Goal: Obtain resource: Download file/media

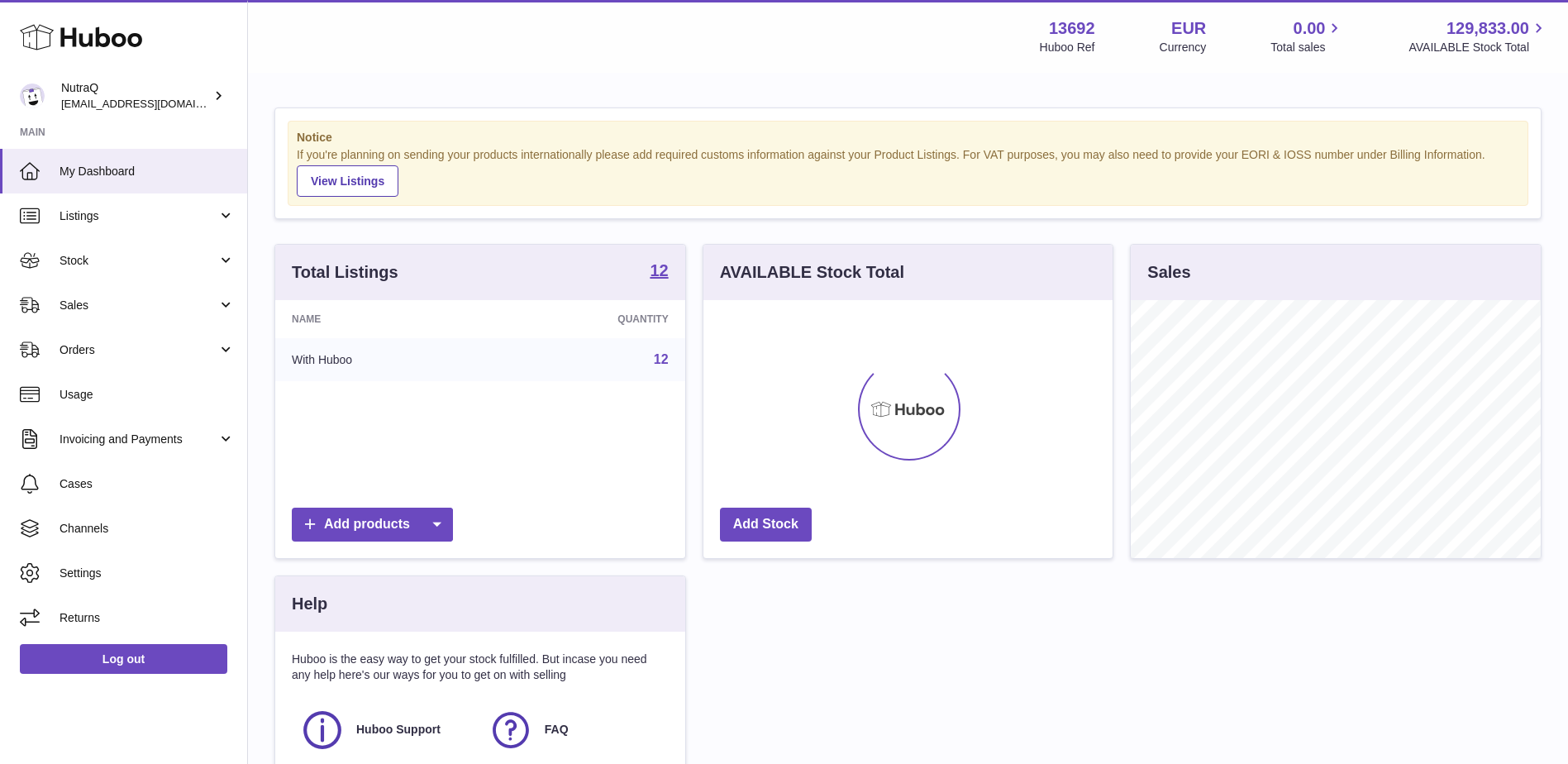
scroll to position [258, 409]
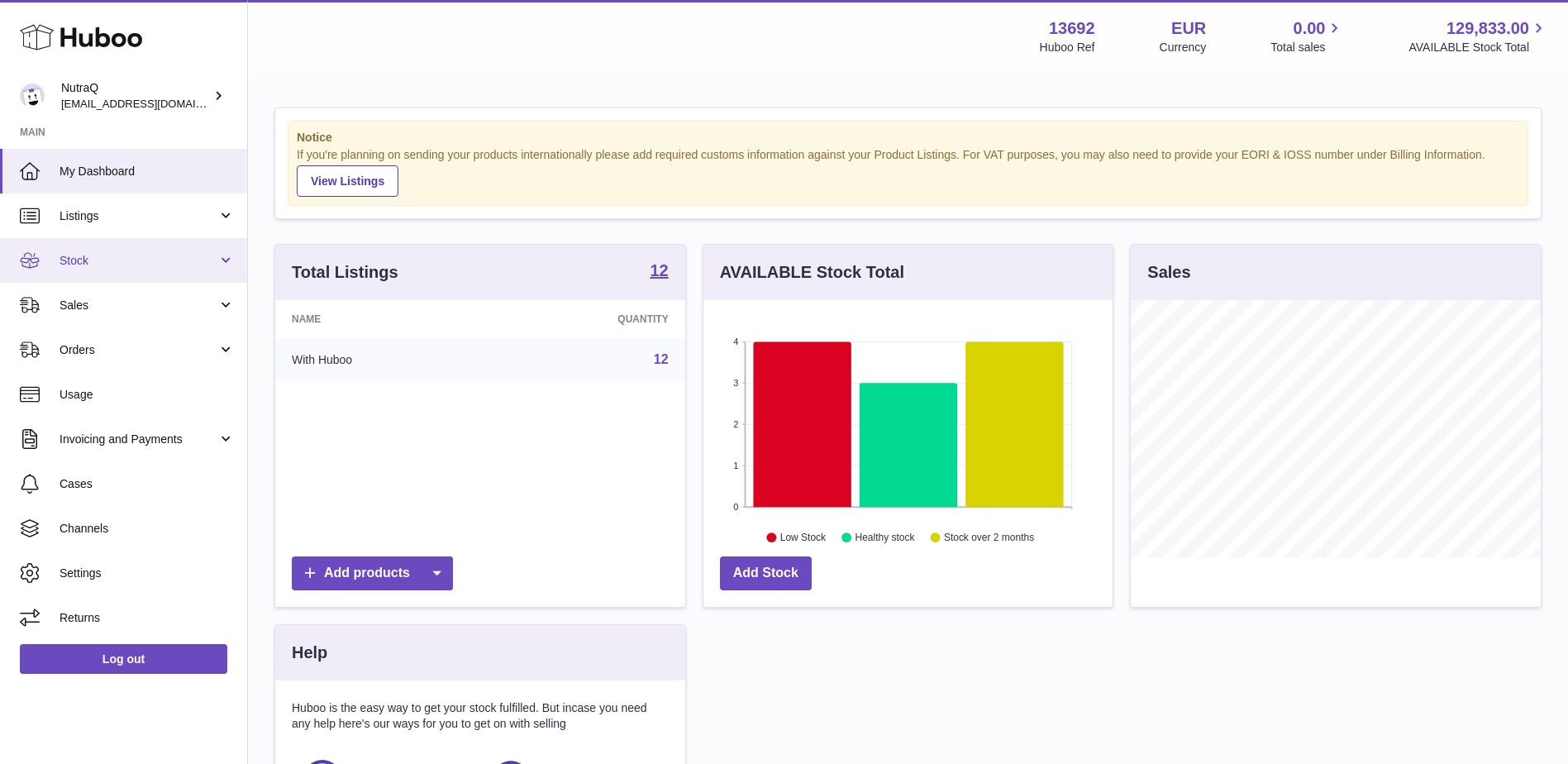
click at [215, 253] on span "Stock" at bounding box center [138, 260] width 158 height 15
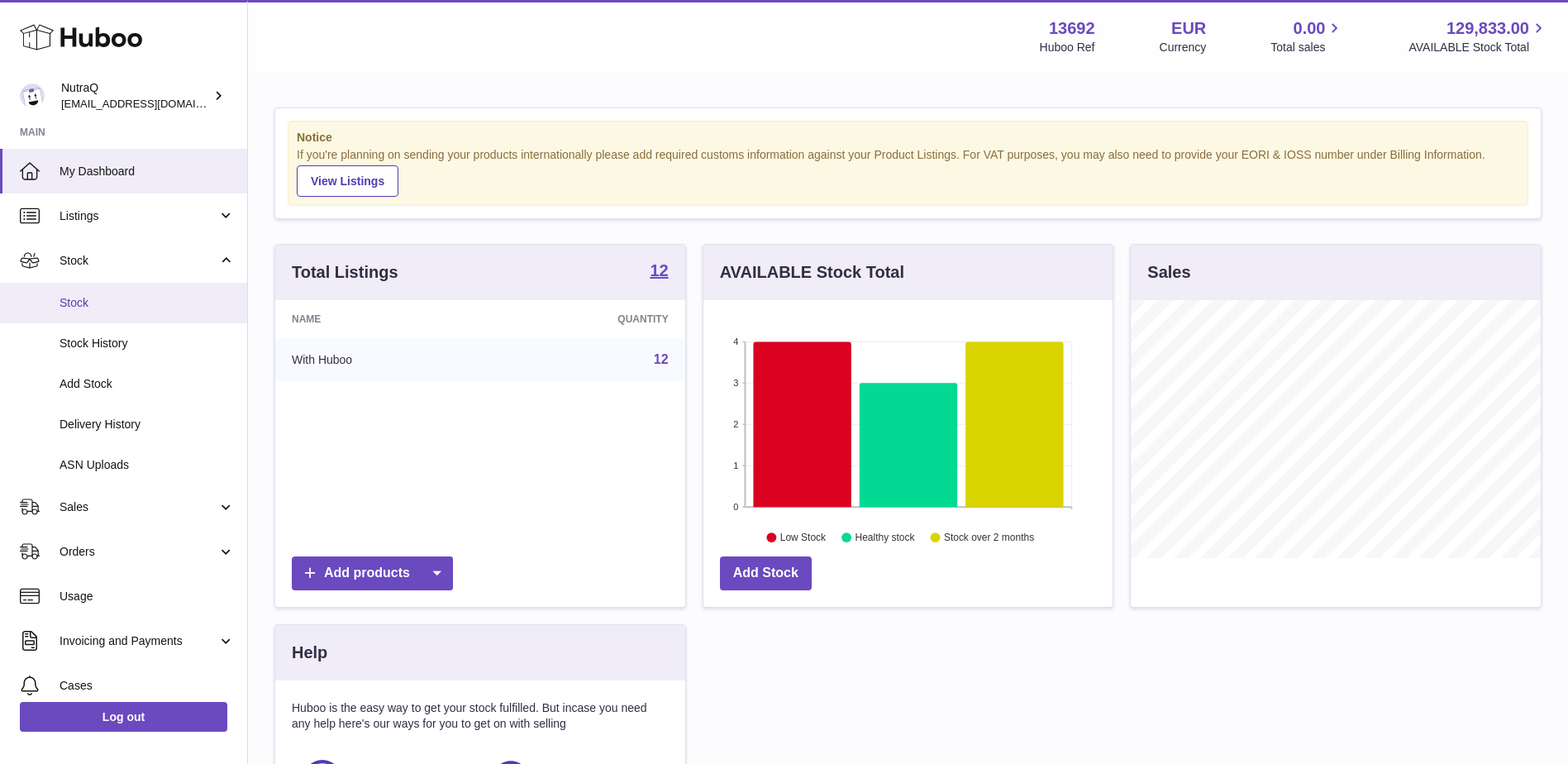
click at [91, 296] on span "Stock" at bounding box center [147, 302] width 175 height 15
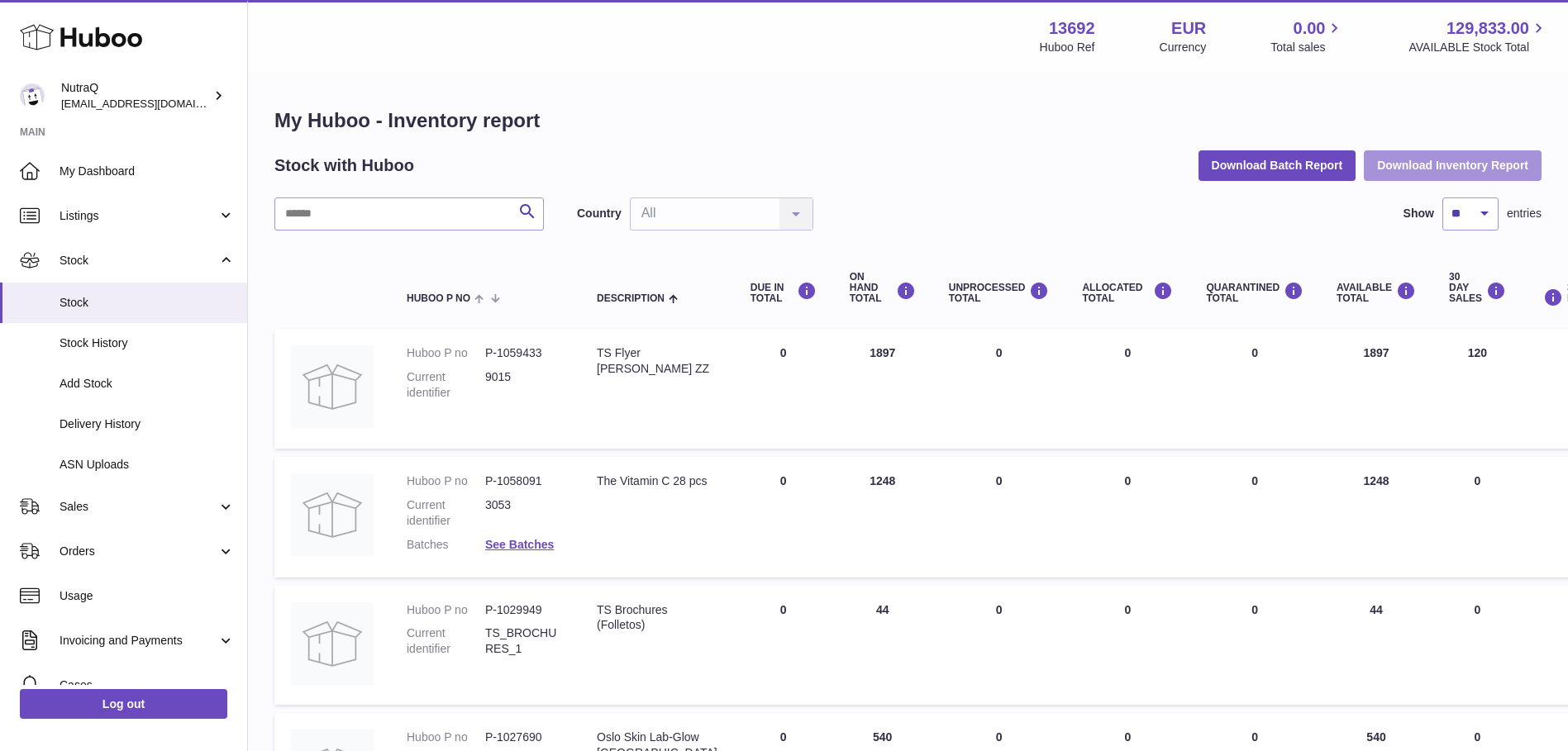
click at [1437, 164] on button "Download Inventory Report" at bounding box center [1452, 164] width 178 height 30
drag, startPoint x: 1026, startPoint y: 110, endPoint x: 1039, endPoint y: 87, distance: 26.4
click at [1026, 110] on h1 "My Huboo - Inventory report" at bounding box center [908, 120] width 1267 height 26
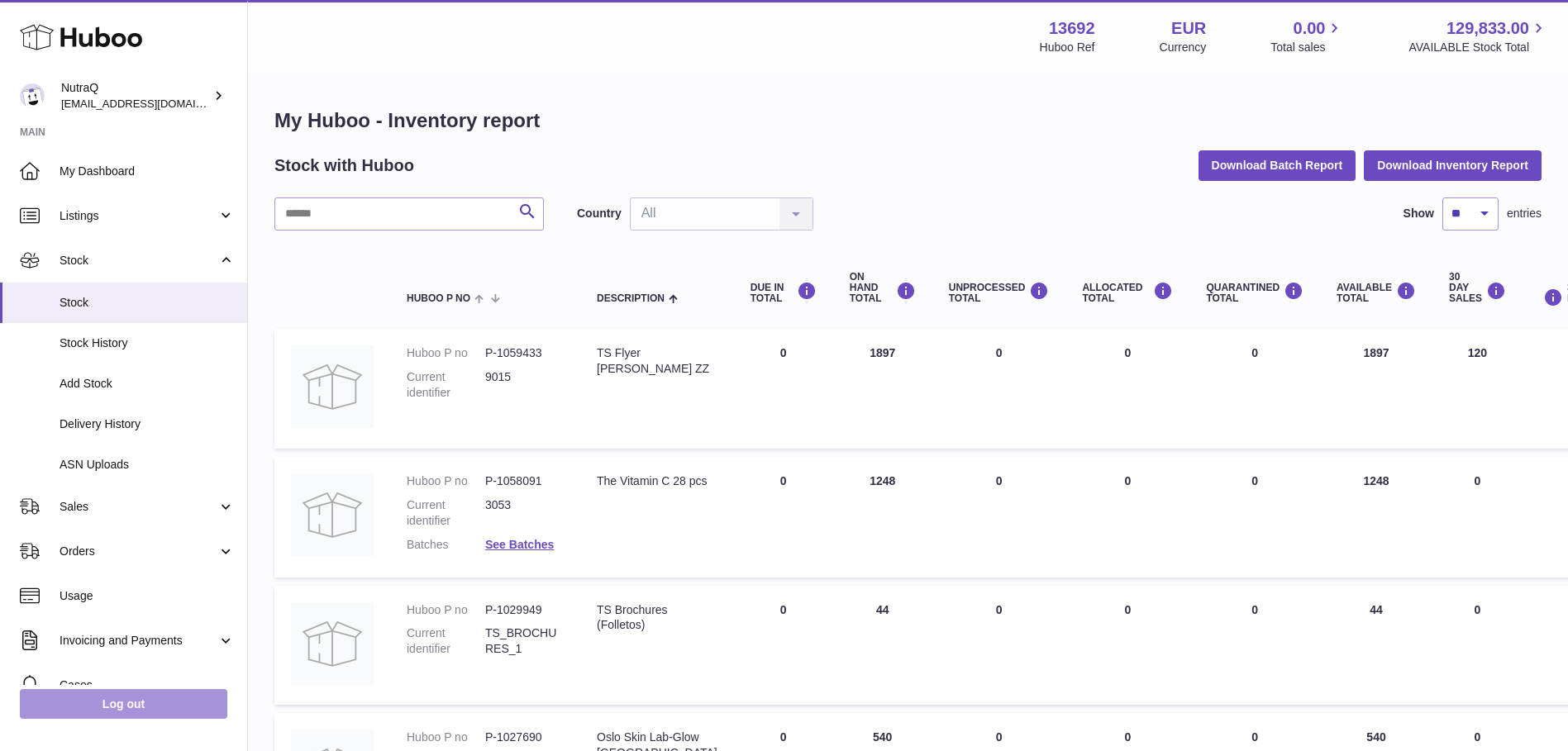
click at [106, 719] on link "Log out" at bounding box center [124, 704] width 208 height 30
